Goal: Transaction & Acquisition: Purchase product/service

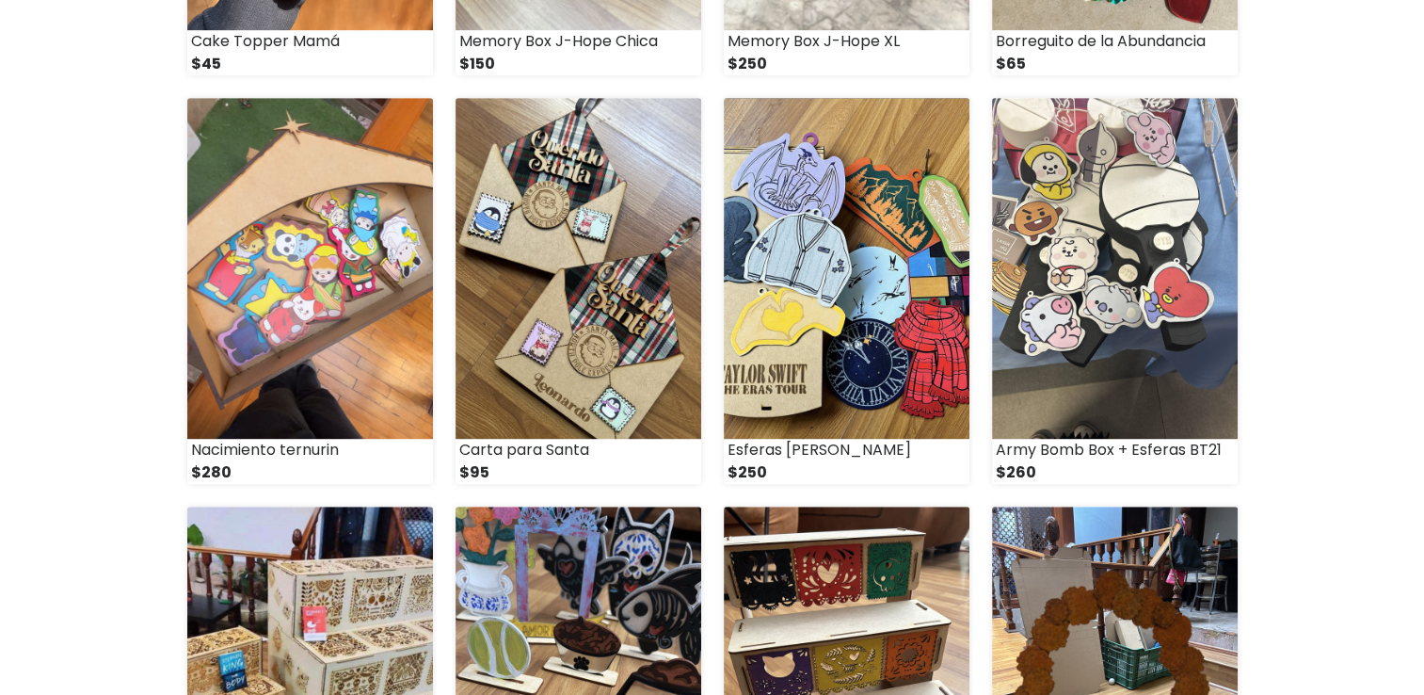
scroll to position [1578, 0]
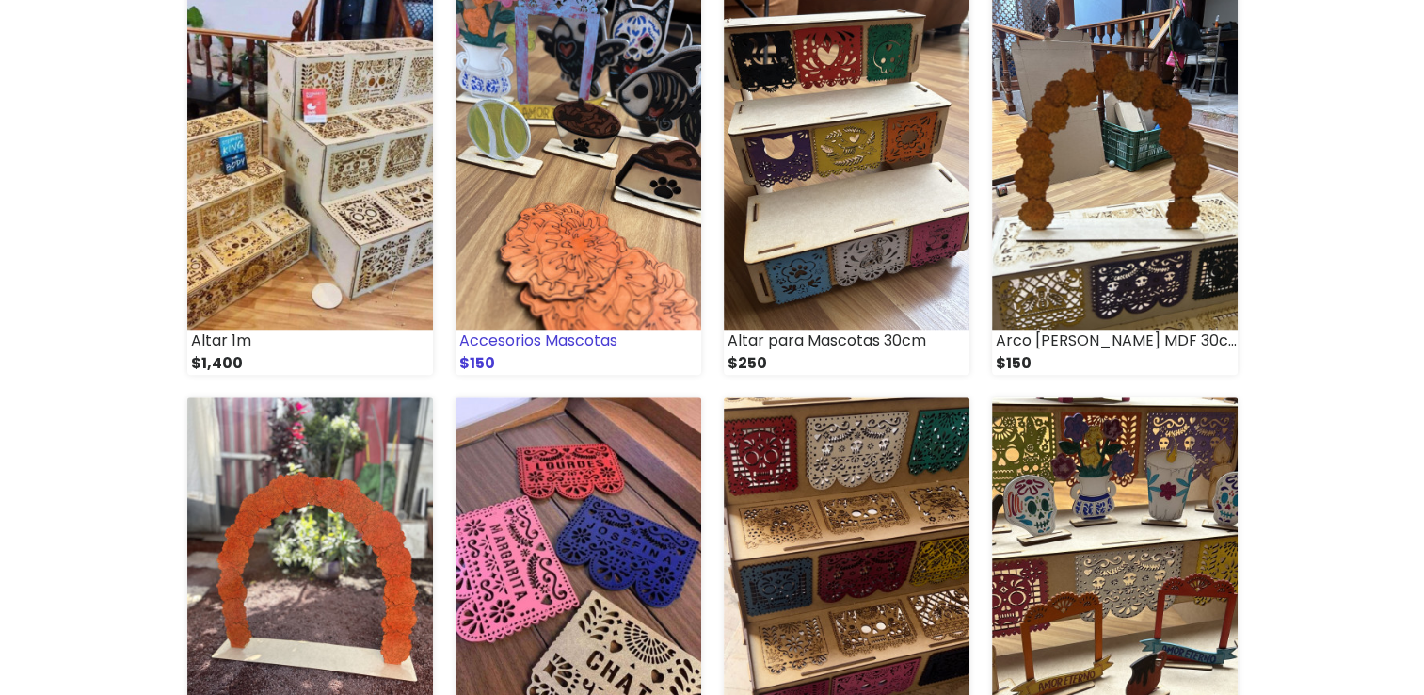
click at [634, 207] on img at bounding box center [579, 159] width 246 height 341
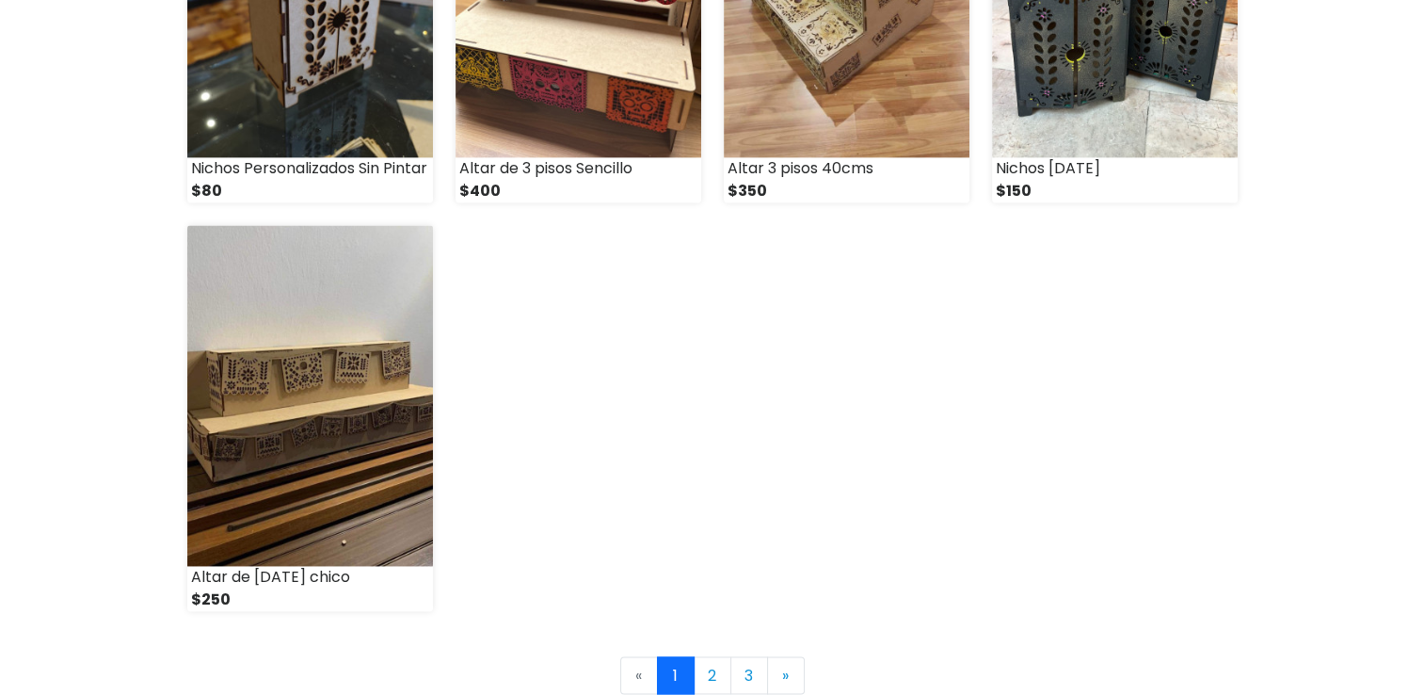
scroll to position [2892, 0]
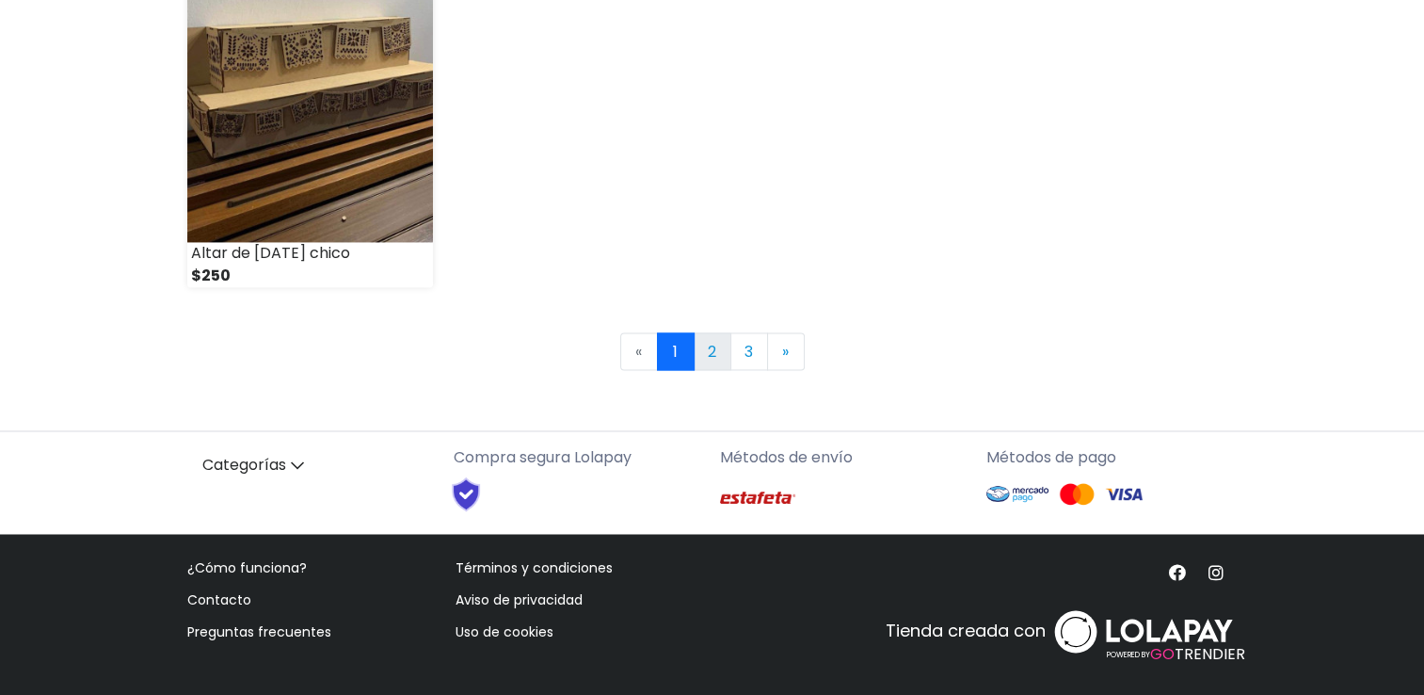
click at [700, 360] on link "2" at bounding box center [713, 351] width 38 height 38
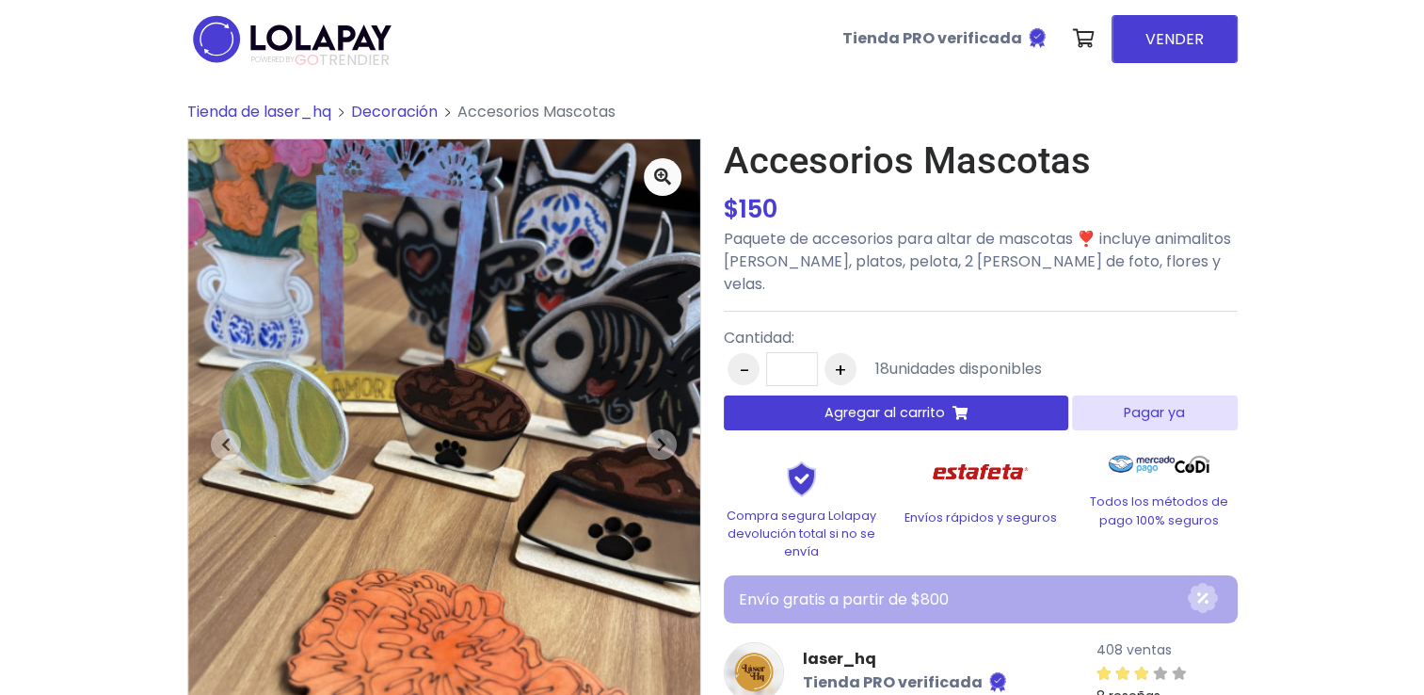
scroll to position [207, 0]
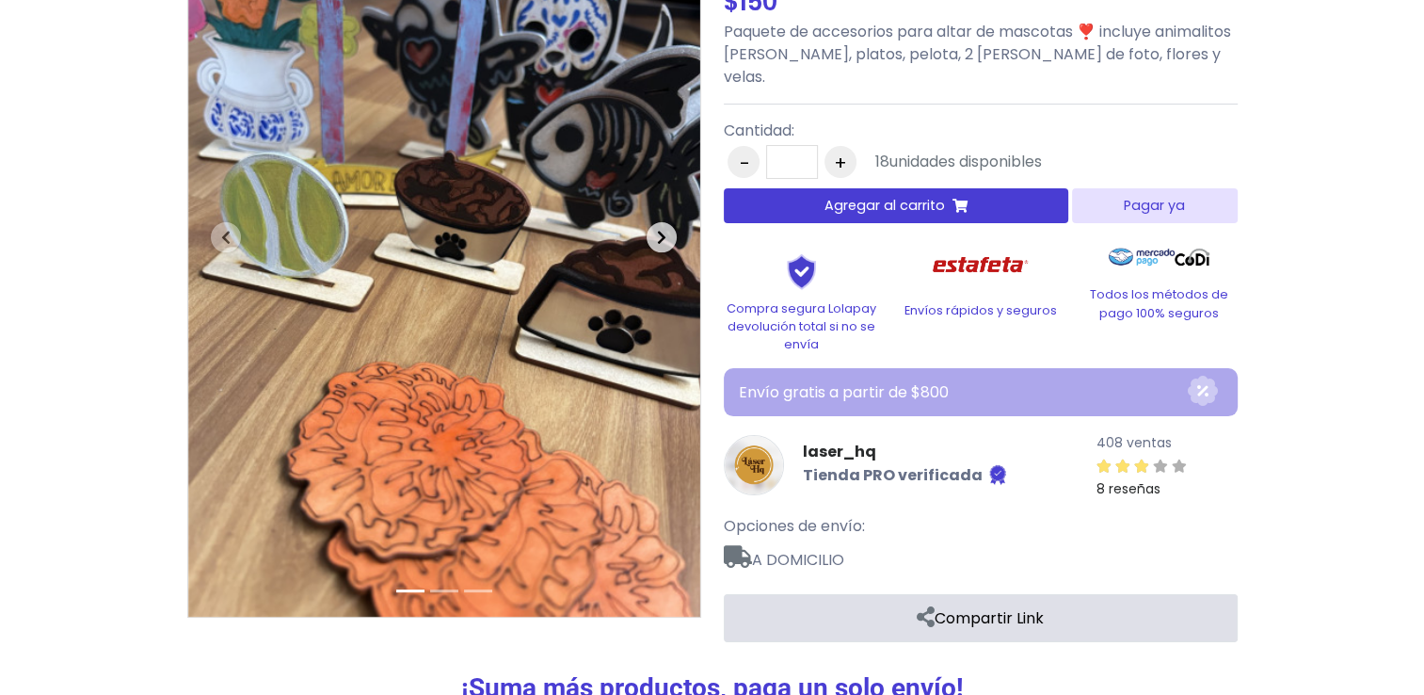
click at [659, 243] on icon "button" at bounding box center [661, 237] width 9 height 15
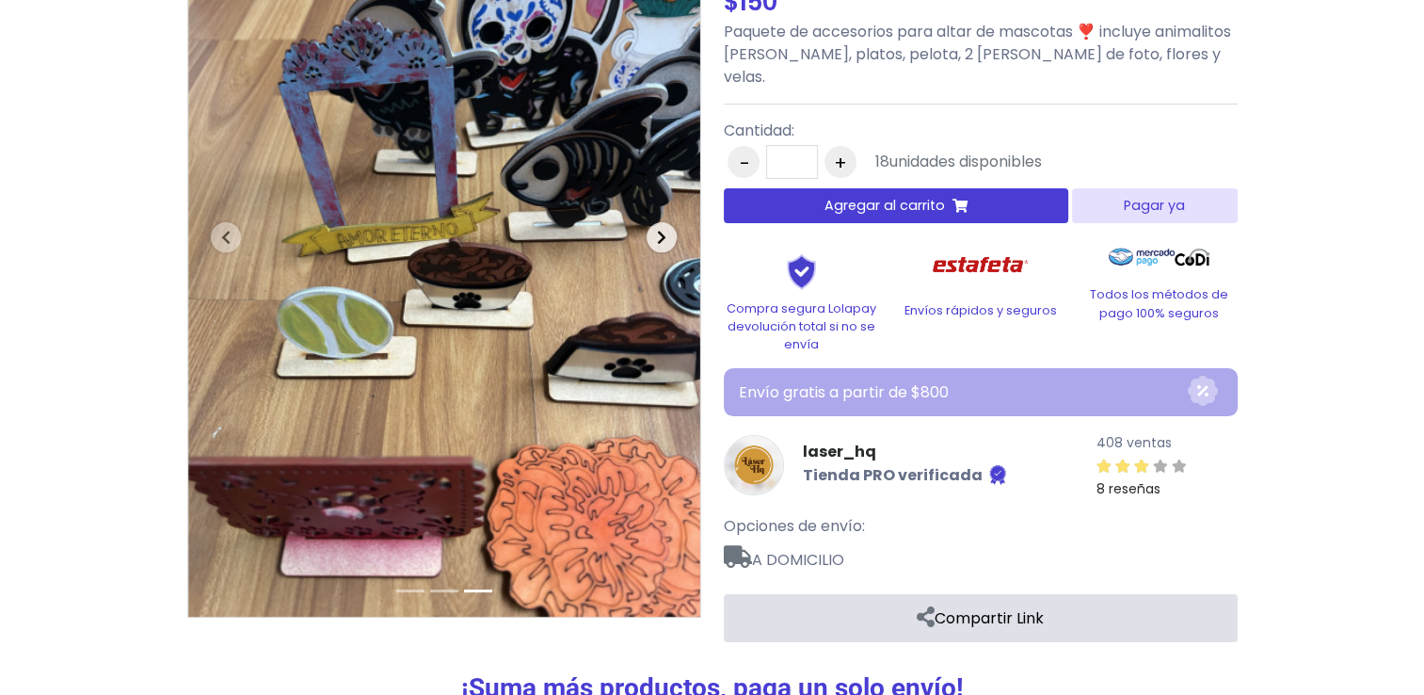
click at [659, 243] on icon "button" at bounding box center [661, 237] width 9 height 15
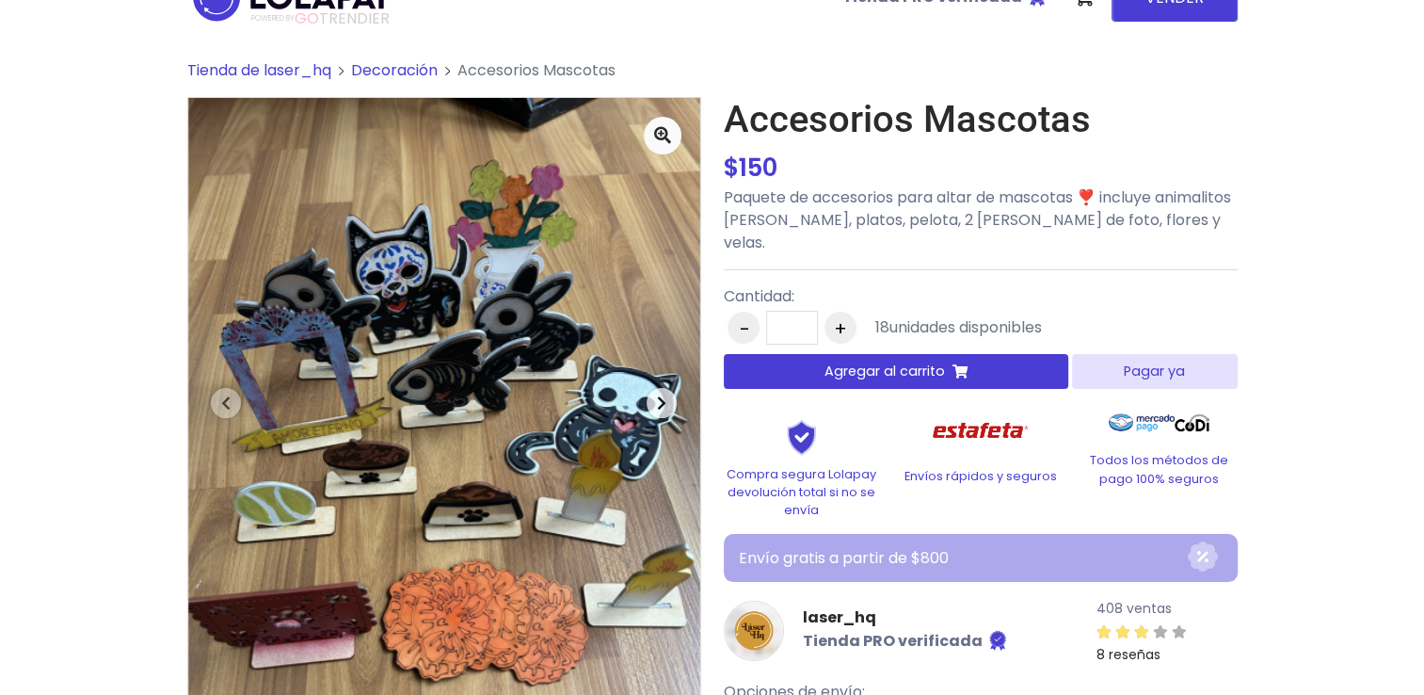
scroll to position [203, 0]
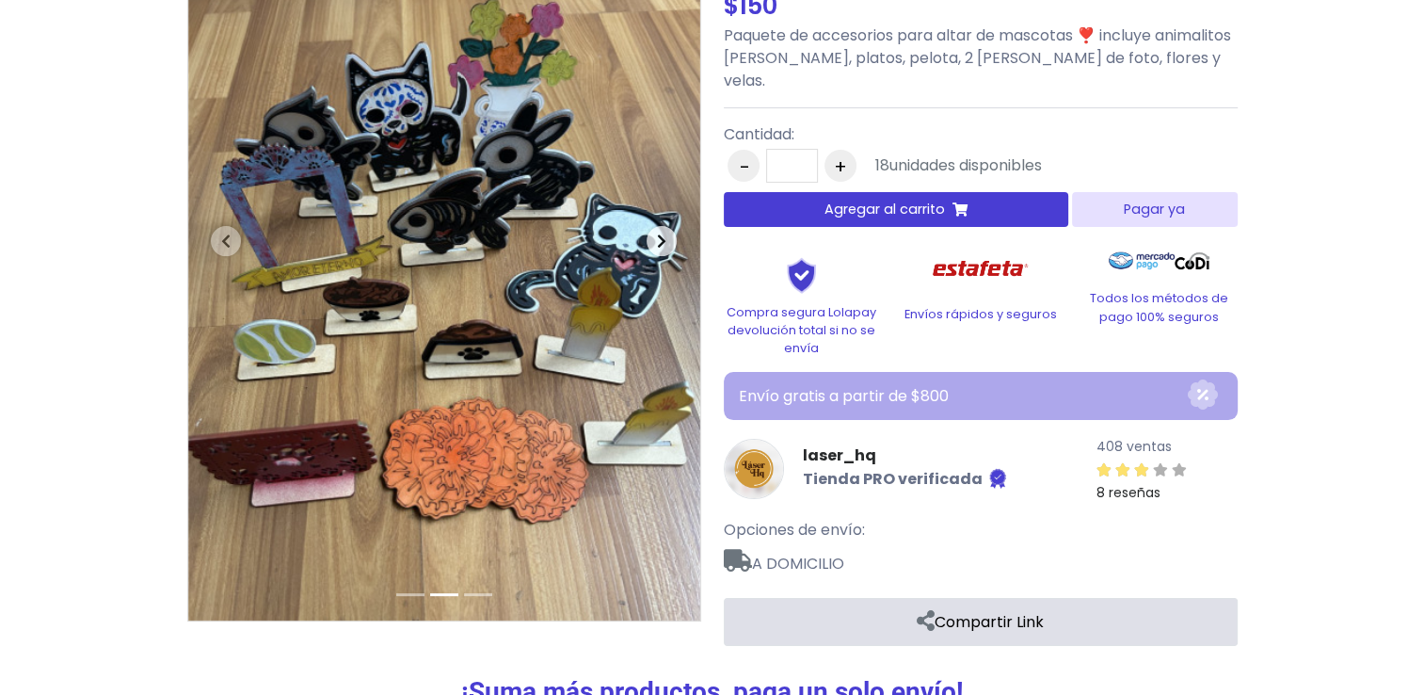
click at [663, 239] on icon "button" at bounding box center [661, 240] width 9 height 15
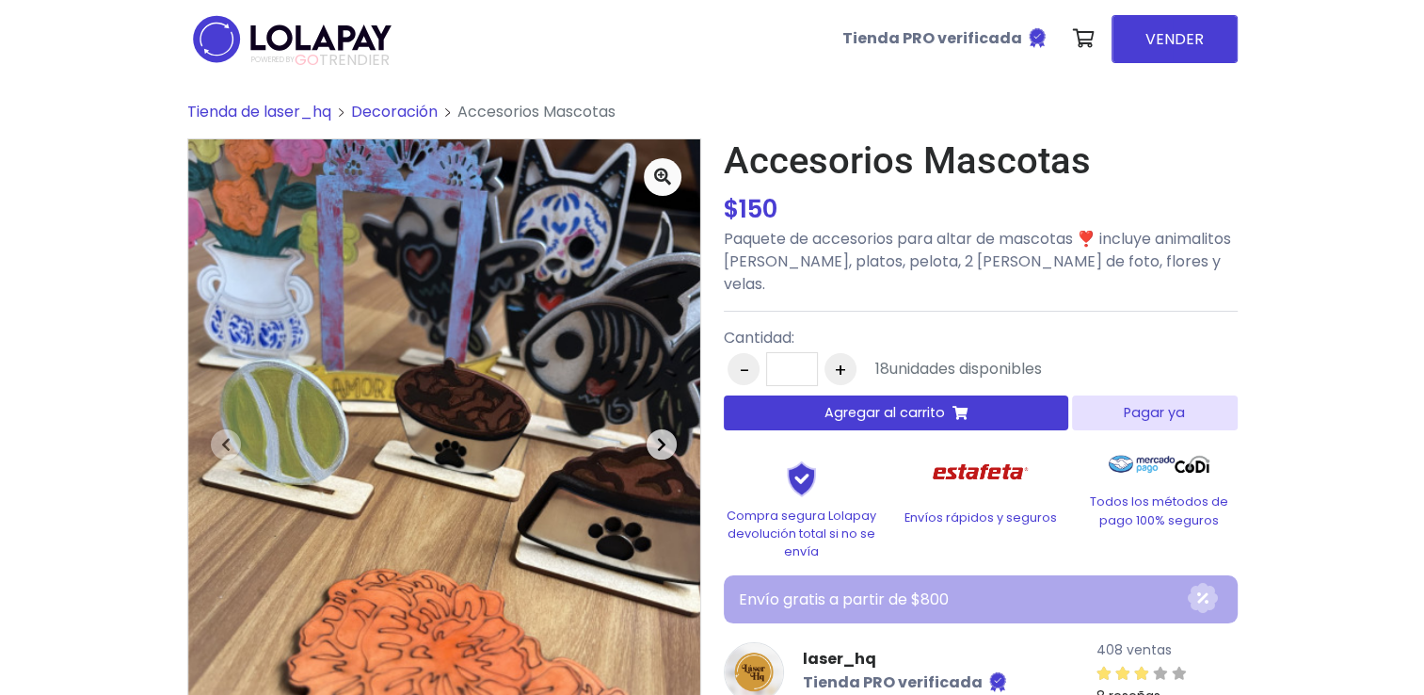
scroll to position [236, 0]
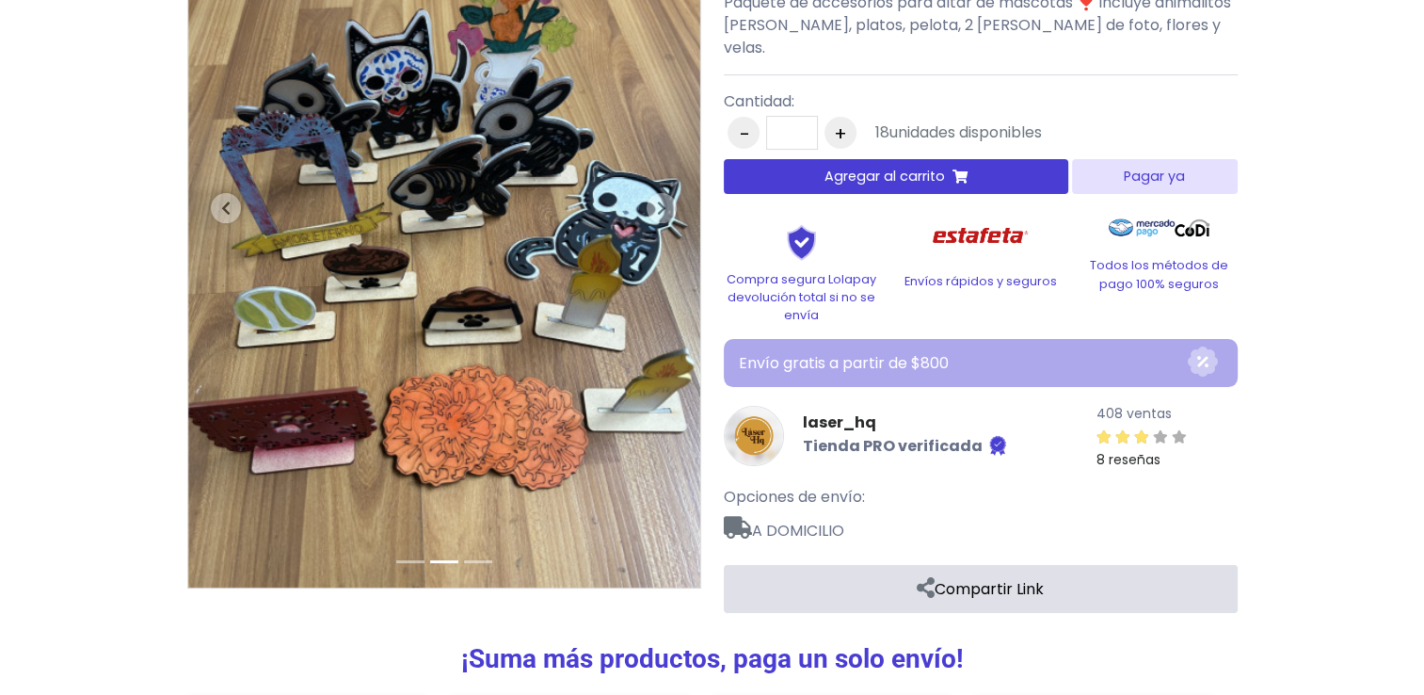
click at [965, 164] on button "Agregar al carrito" at bounding box center [897, 176] width 346 height 35
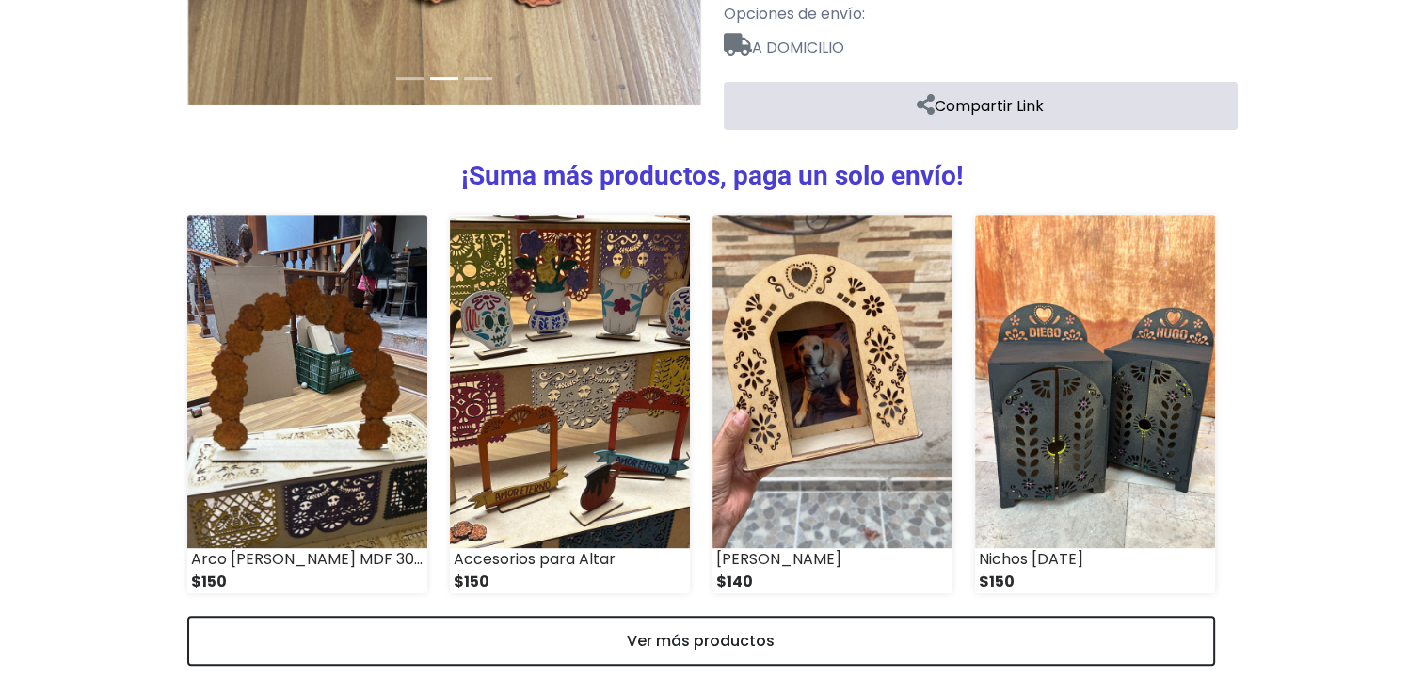
scroll to position [733, 0]
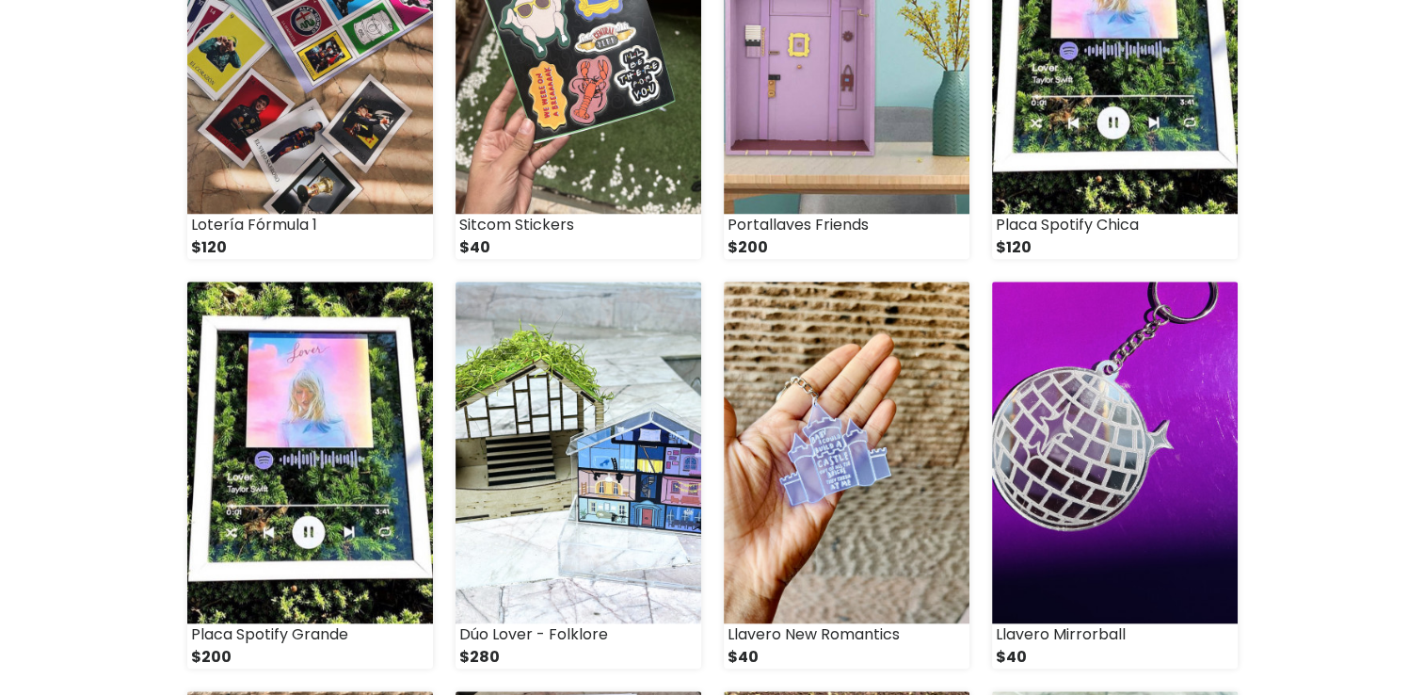
scroll to position [1788, 0]
